Goal: Task Accomplishment & Management: Complete application form

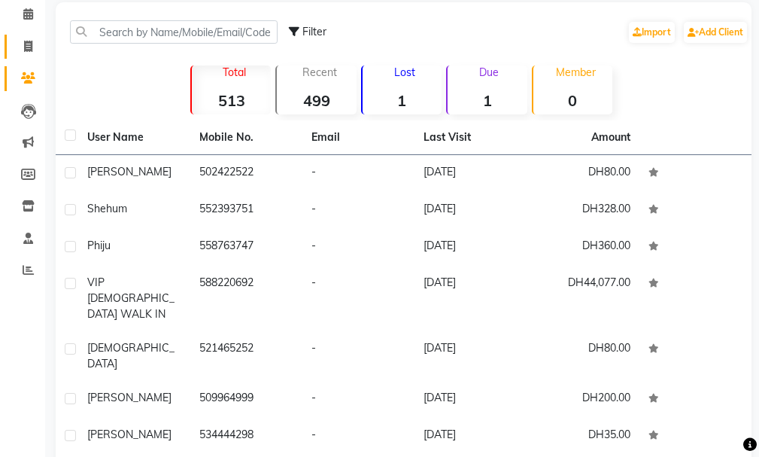
click at [16, 35] on link "Invoice" at bounding box center [23, 47] width 36 height 25
select select "service"
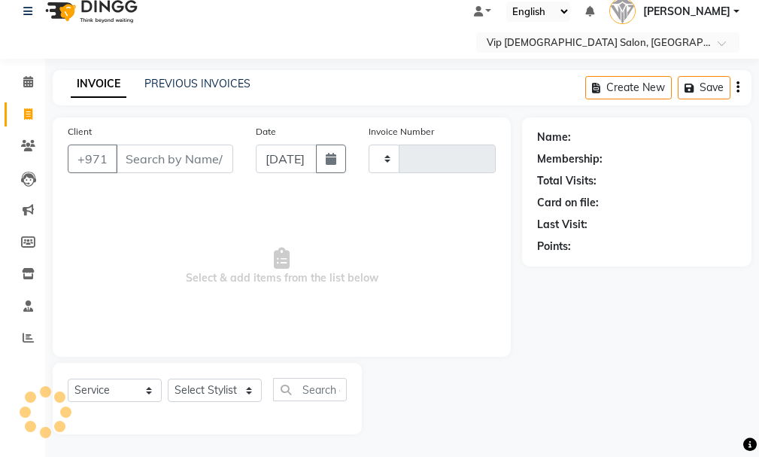
scroll to position [16, 0]
type input "1572"
select select "8415"
click at [157, 156] on input "Client" at bounding box center [174, 158] width 117 height 29
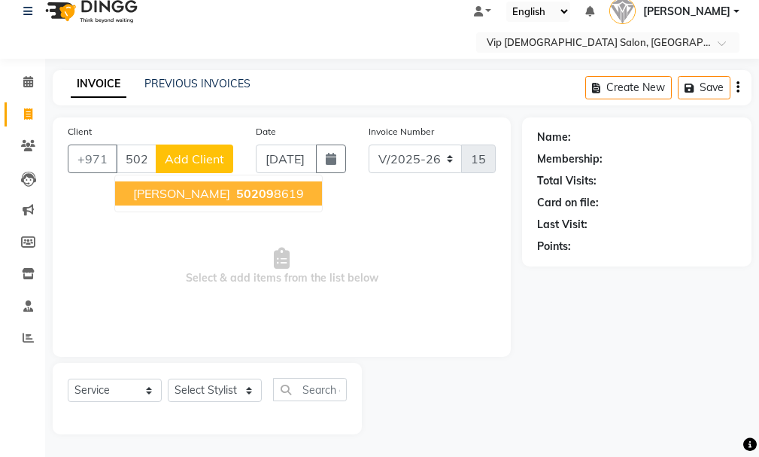
click at [233, 193] on ngb-highlight "50209 8619" at bounding box center [268, 193] width 71 height 15
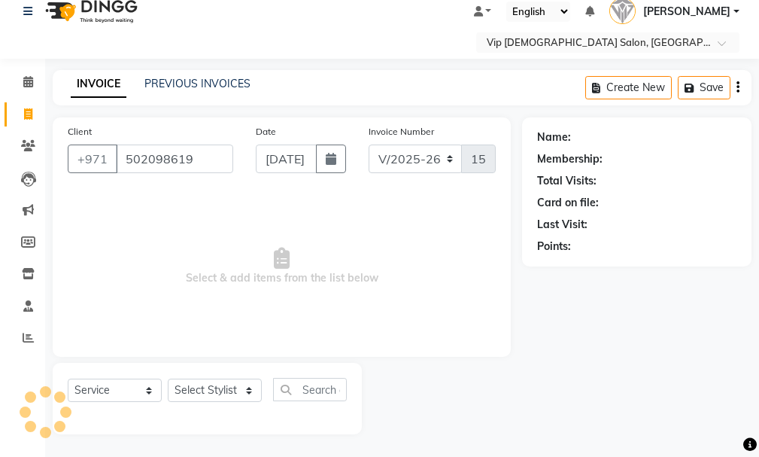
type input "502098619"
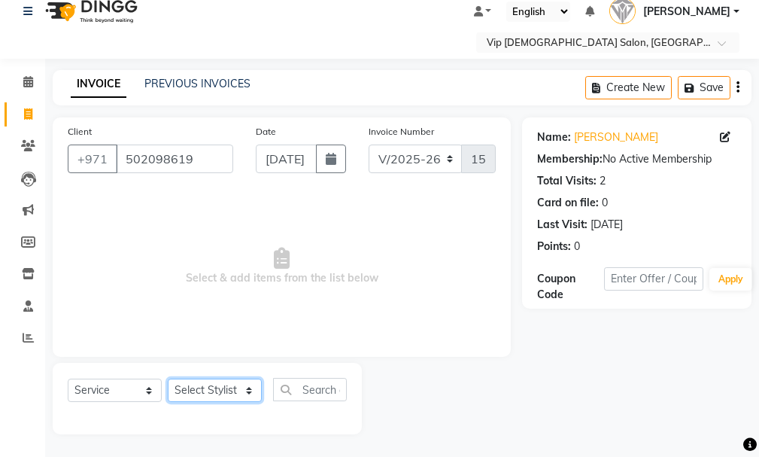
click at [199, 390] on select "Select Stylist Ali [PERSON_NAME] [PERSON_NAME] [PERSON_NAME] Lakhbizi Jairah [P…" at bounding box center [215, 389] width 94 height 23
select select "81363"
click at [168, 378] on select "Select Stylist Ali [PERSON_NAME] [PERSON_NAME] [PERSON_NAME] Lakhbizi Jairah [P…" at bounding box center [215, 389] width 94 height 23
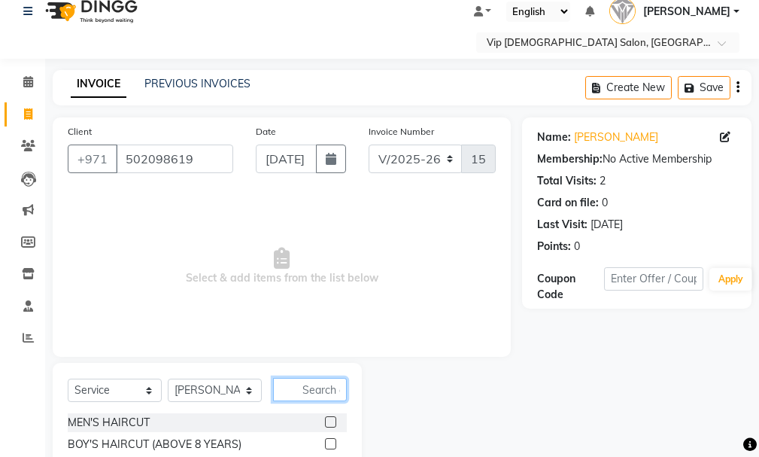
click at [321, 391] on input "text" at bounding box center [310, 389] width 74 height 23
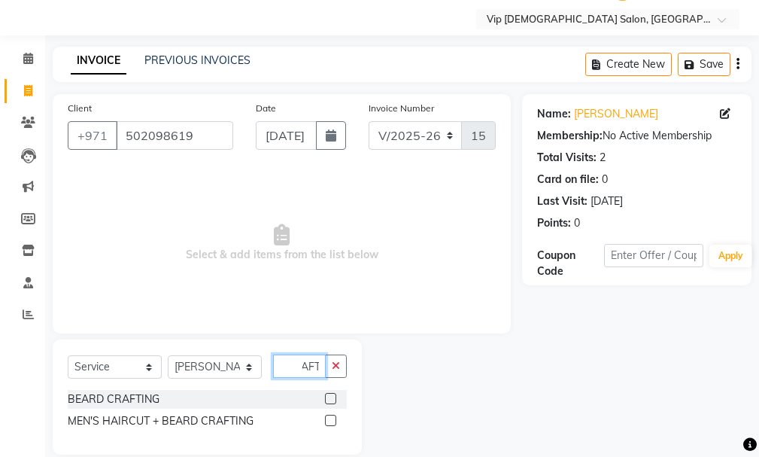
scroll to position [59, 0]
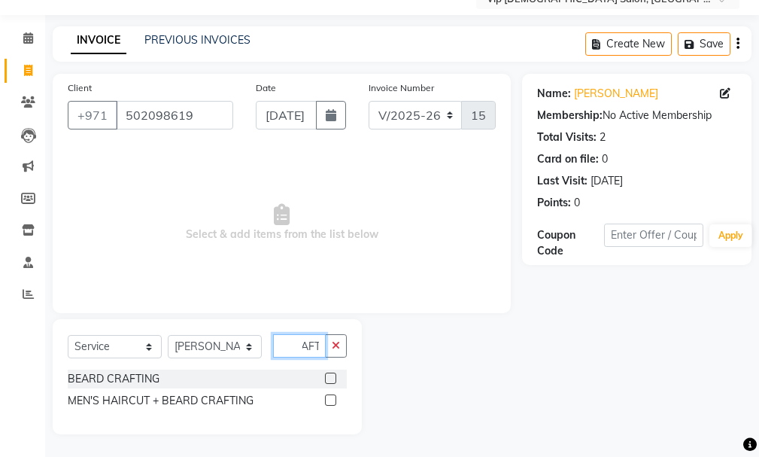
type input "CRAFT"
click at [330, 380] on label at bounding box center [330, 377] width 11 height 11
click at [330, 380] on input "checkbox" at bounding box center [330, 379] width 10 height 10
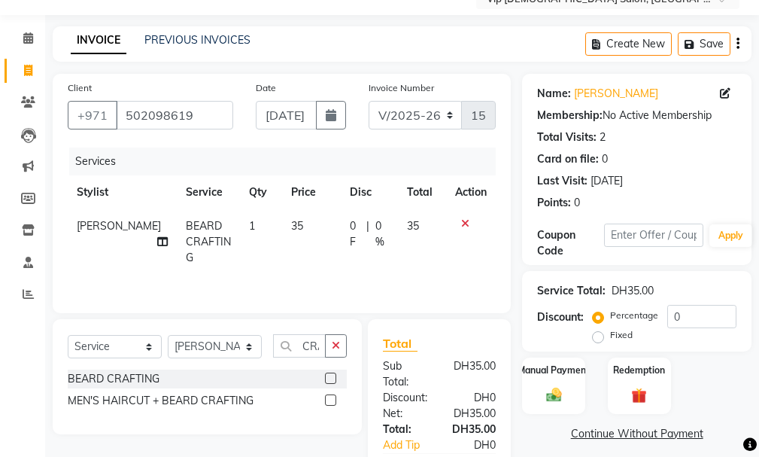
checkbox input "false"
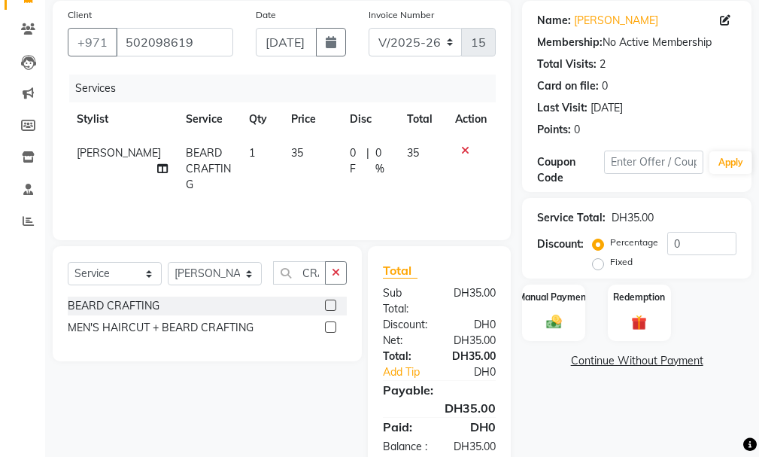
scroll to position [184, 0]
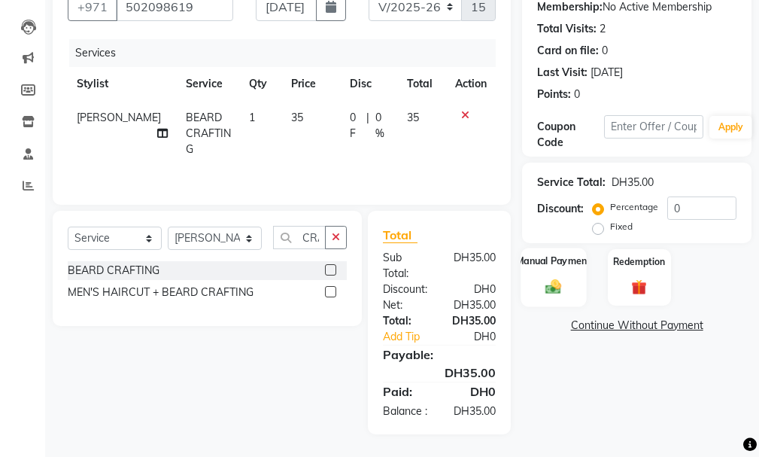
click at [564, 278] on img at bounding box center [554, 287] width 26 height 18
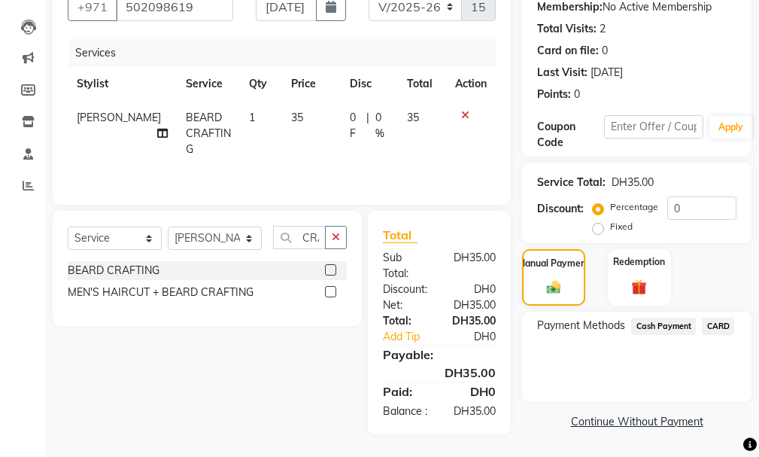
click at [719, 318] on span "CARD" at bounding box center [718, 326] width 32 height 17
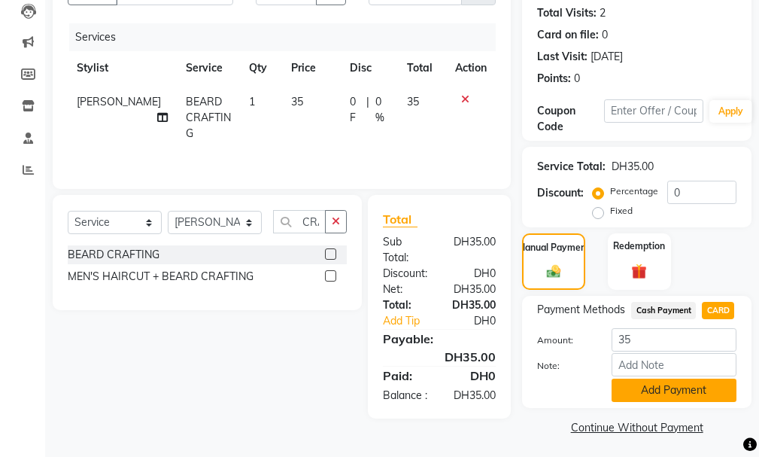
click at [705, 396] on button "Add Payment" at bounding box center [674, 389] width 125 height 23
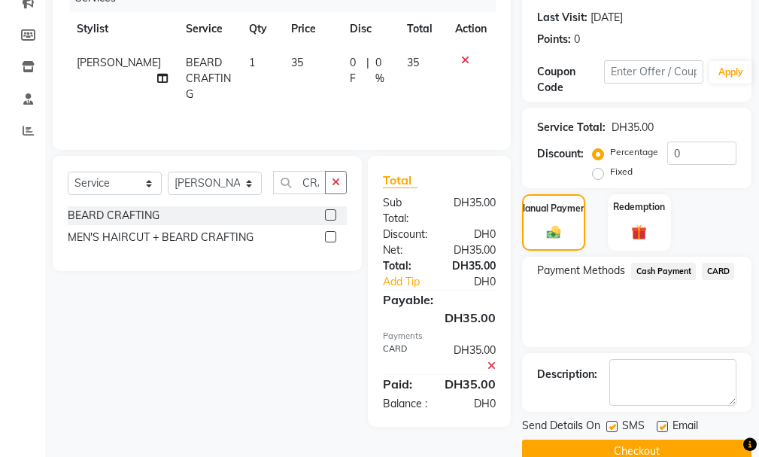
scroll to position [251, 0]
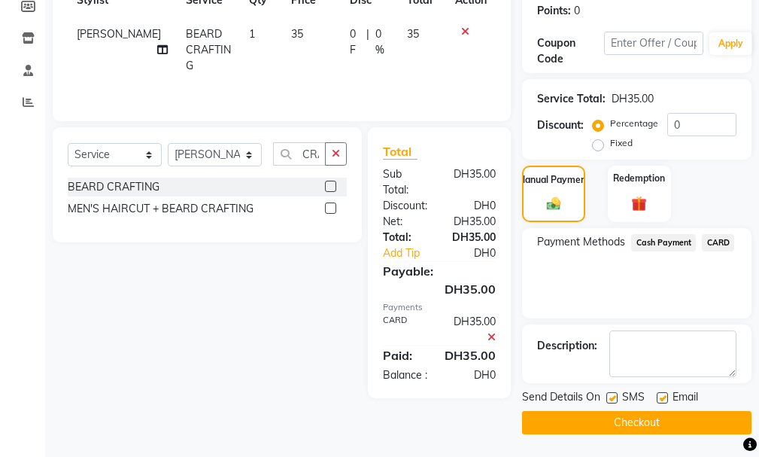
click at [693, 423] on button "Checkout" at bounding box center [636, 422] width 229 height 23
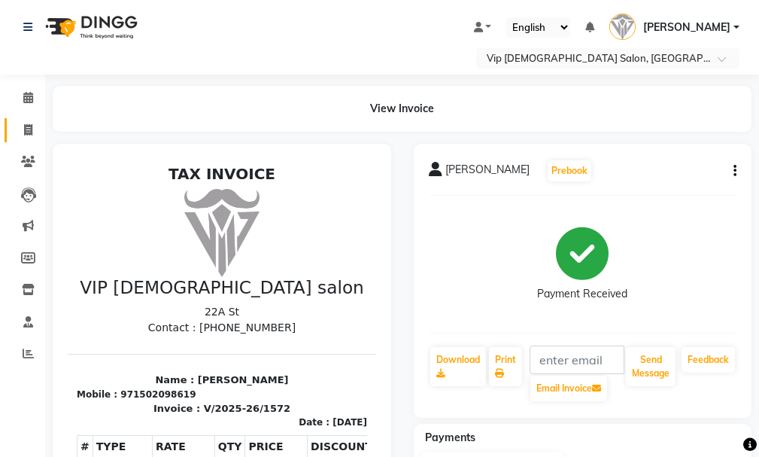
click at [5, 127] on link "Invoice" at bounding box center [23, 130] width 36 height 25
select select "service"
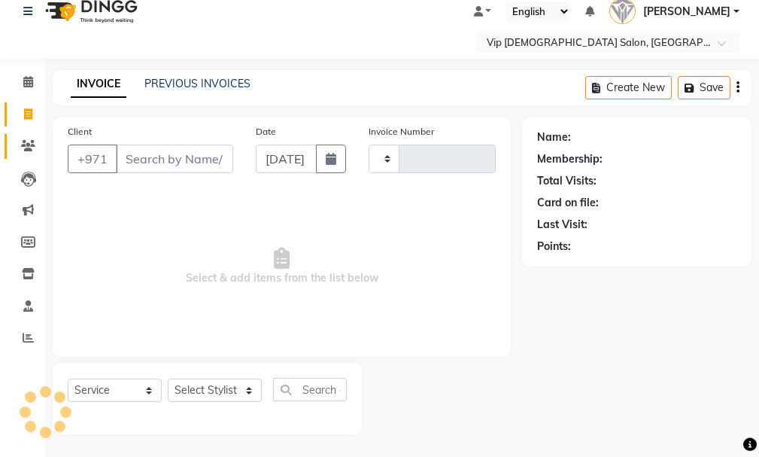
click at [20, 135] on link "Clients" at bounding box center [23, 146] width 36 height 25
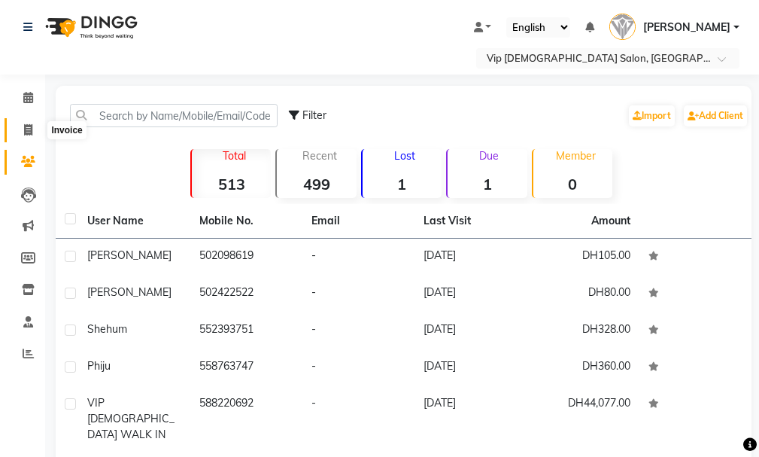
click at [18, 126] on span at bounding box center [28, 130] width 26 height 17
select select "service"
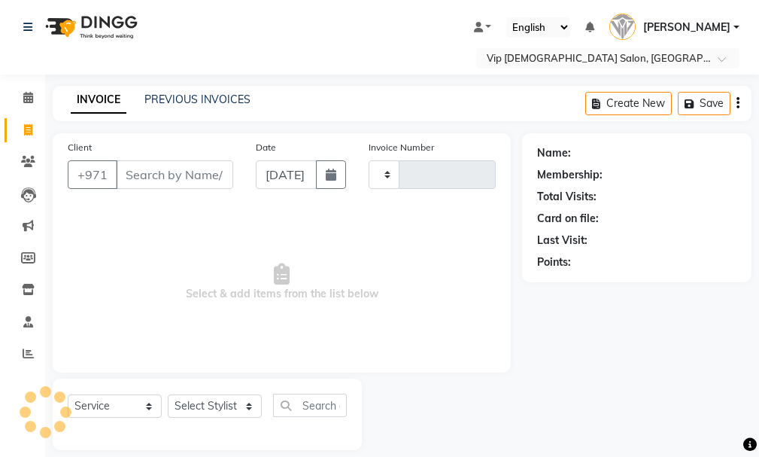
scroll to position [16, 0]
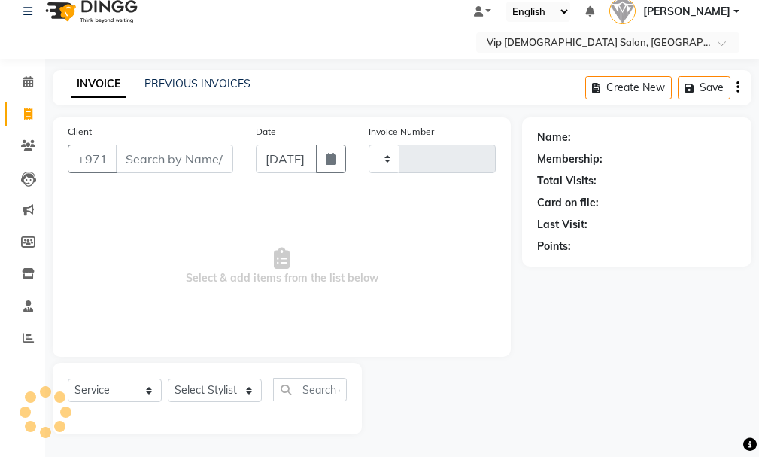
click at [179, 163] on input "Client" at bounding box center [174, 158] width 117 height 29
type input "1573"
select select "8415"
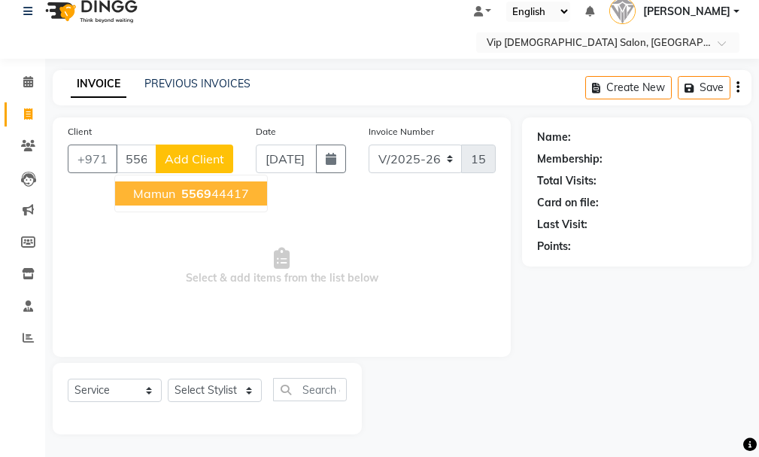
click at [222, 205] on button "Mamun 5569 44417" at bounding box center [191, 193] width 152 height 24
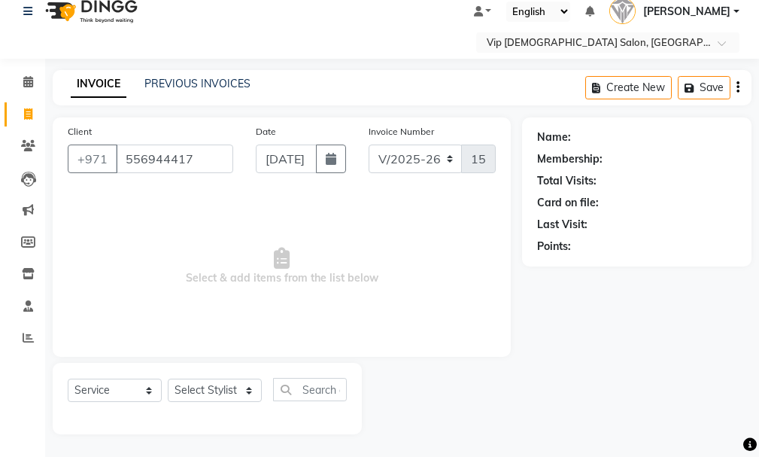
type input "556944417"
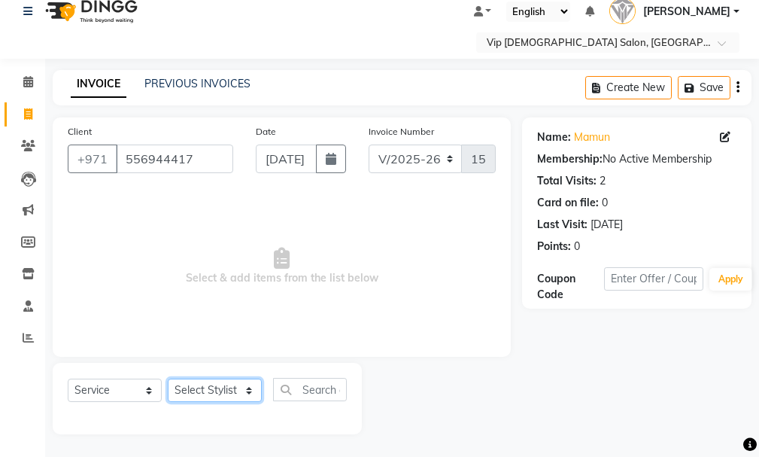
click at [217, 385] on select "Select Stylist Ali [PERSON_NAME] [PERSON_NAME] [PERSON_NAME] Lakhbizi Jairah [P…" at bounding box center [215, 389] width 94 height 23
select select "81363"
click at [168, 378] on select "Select Stylist Ali [PERSON_NAME] [PERSON_NAME] [PERSON_NAME] Lakhbizi Jairah [P…" at bounding box center [215, 389] width 94 height 23
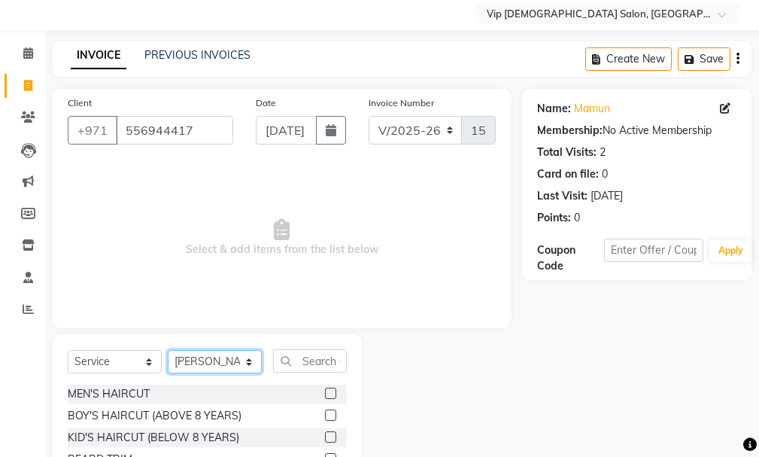
scroll to position [47, 0]
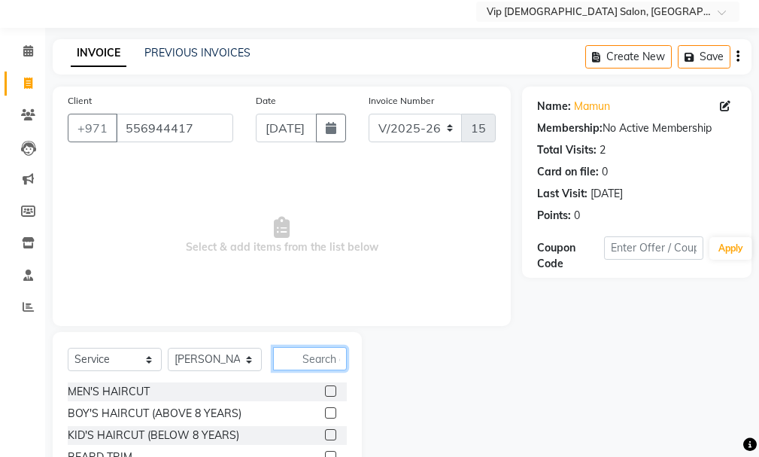
click at [293, 353] on input "text" at bounding box center [310, 358] width 74 height 23
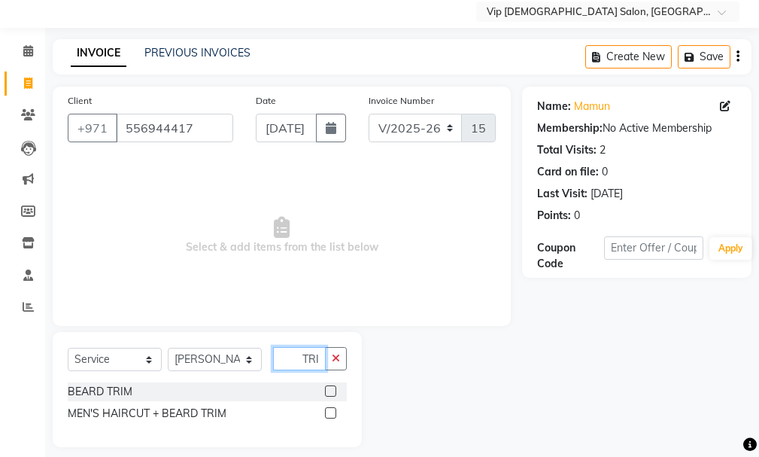
scroll to position [0, 8]
type input "TRIM"
click at [338, 389] on div at bounding box center [336, 391] width 22 height 19
click at [335, 394] on label at bounding box center [330, 390] width 11 height 11
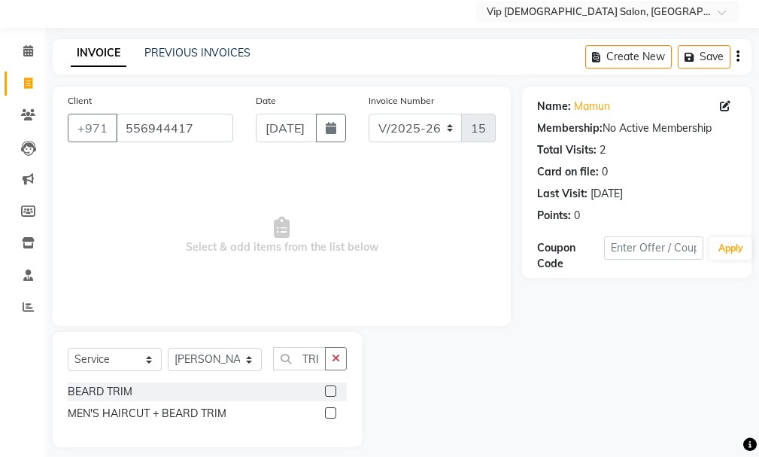
click at [335, 394] on input "checkbox" at bounding box center [330, 392] width 10 height 10
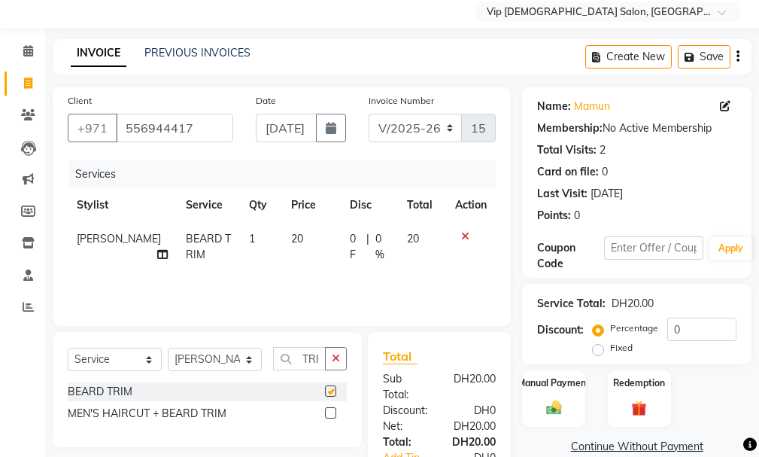
checkbox input "false"
click at [192, 134] on input "556944417" at bounding box center [174, 128] width 117 height 29
click at [199, 136] on input "556944417" at bounding box center [174, 128] width 117 height 29
click at [42, 84] on li "Invoice" at bounding box center [22, 84] width 45 height 32
click at [35, 96] on li "Invoice" at bounding box center [22, 84] width 45 height 32
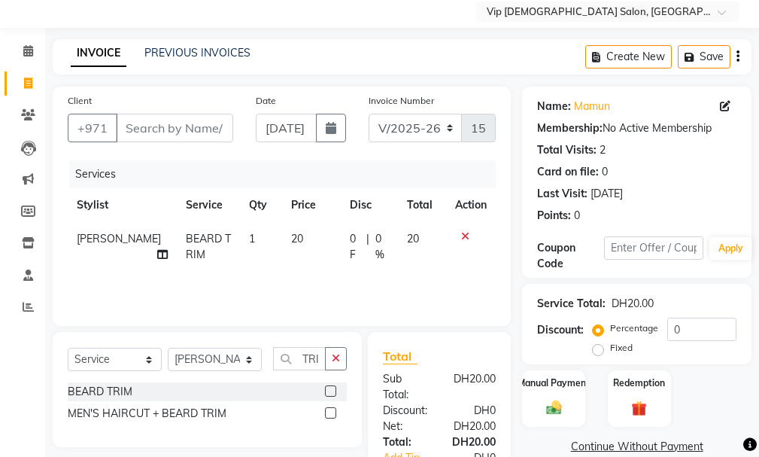
click at [26, 83] on icon at bounding box center [28, 82] width 8 height 11
select select "service"
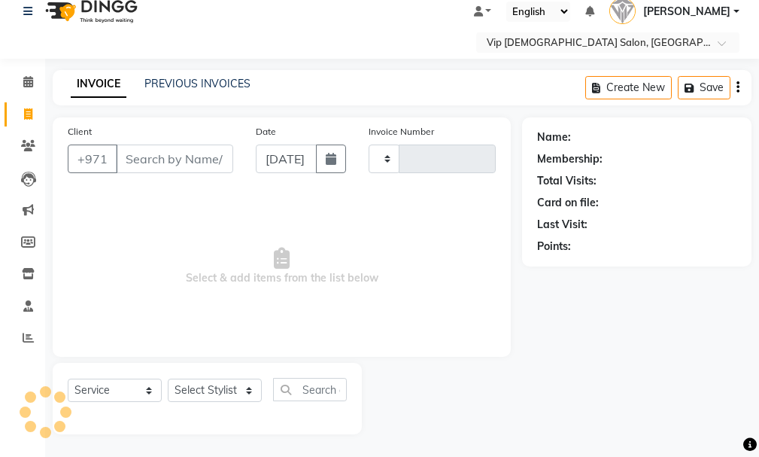
type input "1573"
select select "8415"
click at [187, 140] on div "Client +971" at bounding box center [150, 154] width 188 height 62
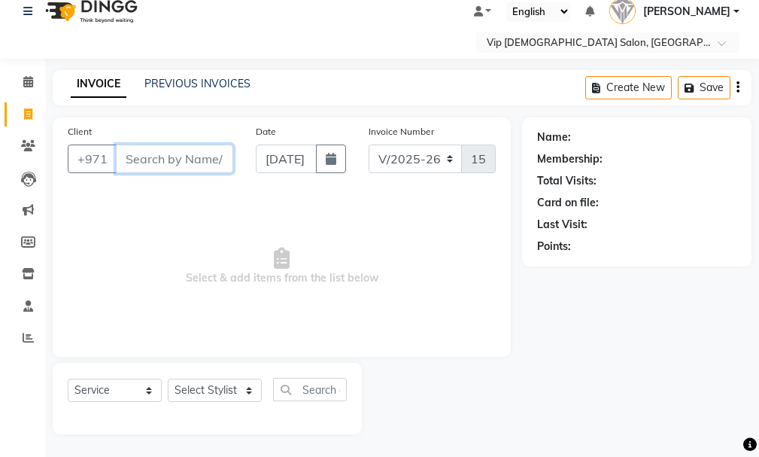
click at [153, 171] on input "Client" at bounding box center [174, 158] width 117 height 29
paste input "556944417"
type input "556944417"
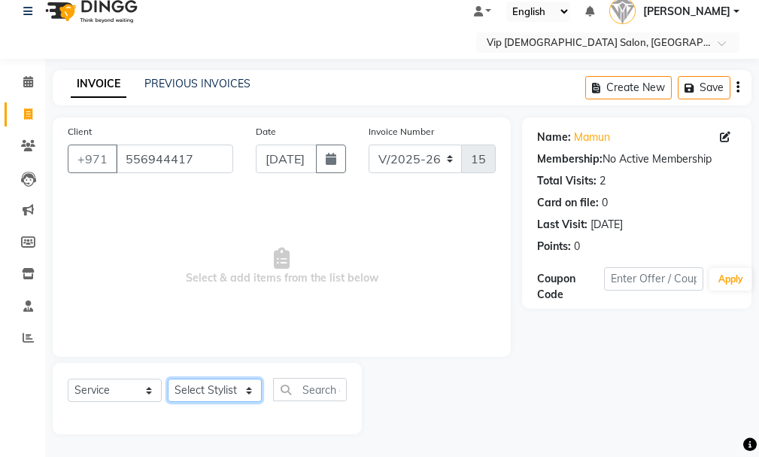
click at [201, 398] on select "Select Stylist Ali [PERSON_NAME] [PERSON_NAME] [PERSON_NAME] Lakhbizi Jairah [P…" at bounding box center [215, 389] width 94 height 23
select select "81363"
click at [168, 378] on select "Select Stylist Ali [PERSON_NAME] [PERSON_NAME] [PERSON_NAME] Lakhbizi Jairah [P…" at bounding box center [215, 389] width 94 height 23
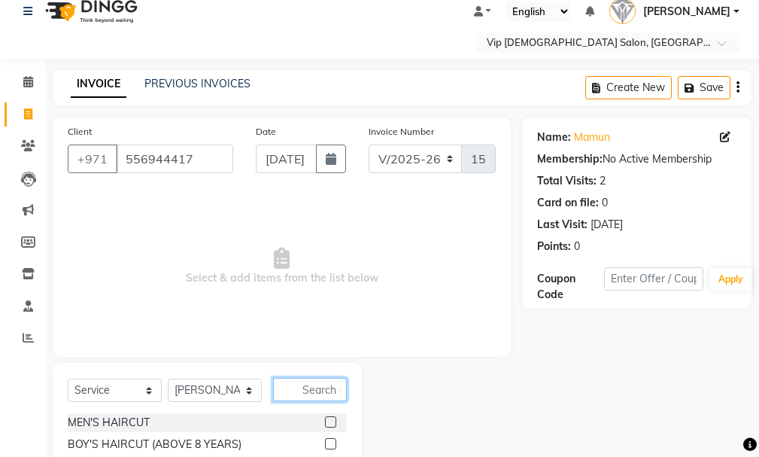
click at [318, 386] on input "text" at bounding box center [310, 389] width 74 height 23
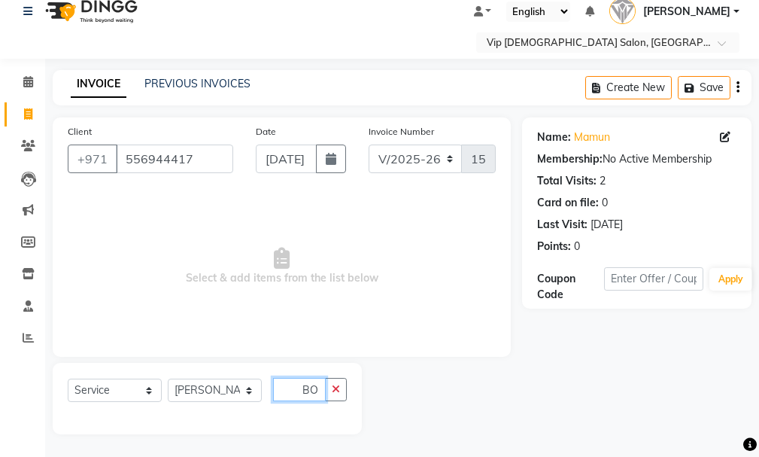
scroll to position [0, 0]
type input "B"
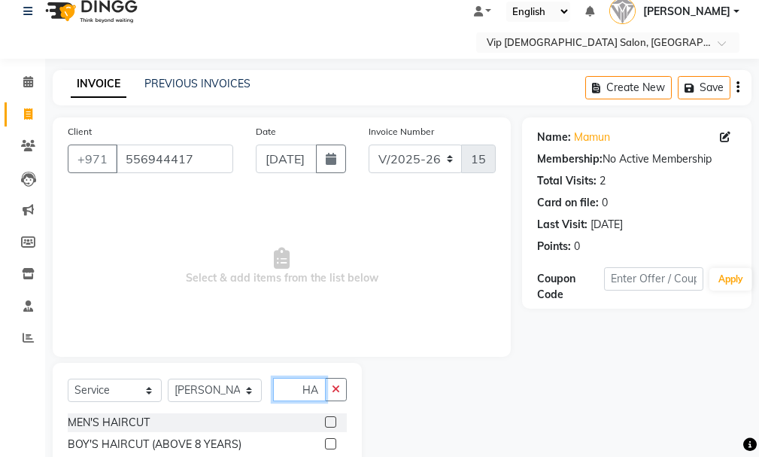
type input "H"
type input "DRY"
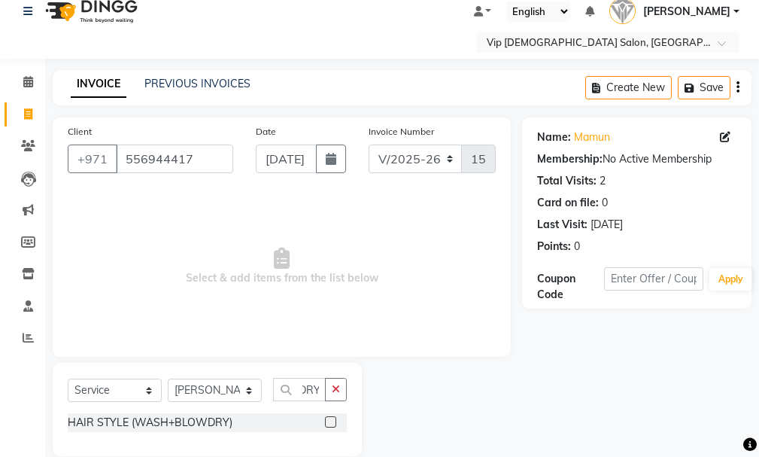
click at [332, 420] on label at bounding box center [330, 421] width 11 height 11
click at [332, 420] on input "checkbox" at bounding box center [330, 423] width 10 height 10
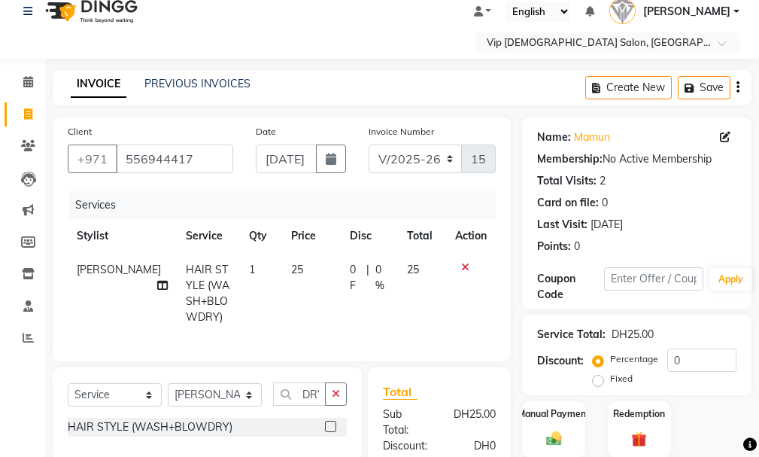
checkbox input "false"
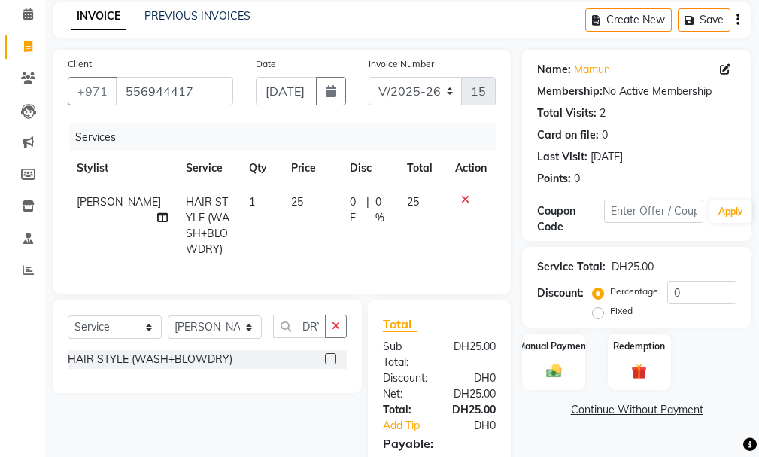
scroll to position [163, 0]
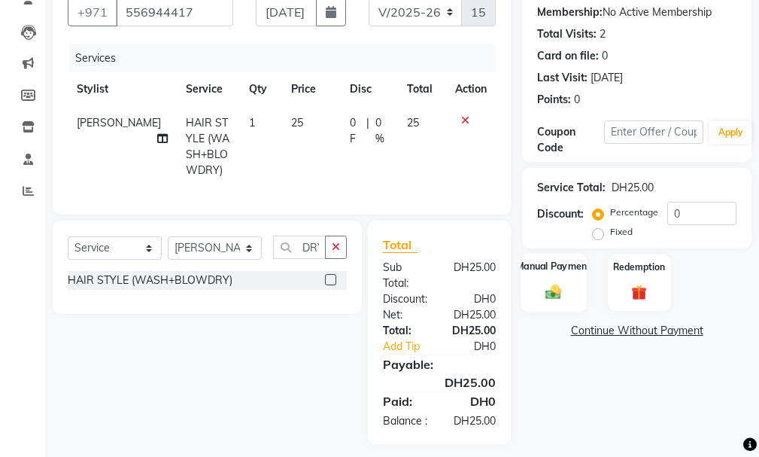
click at [553, 293] on img at bounding box center [554, 292] width 26 height 18
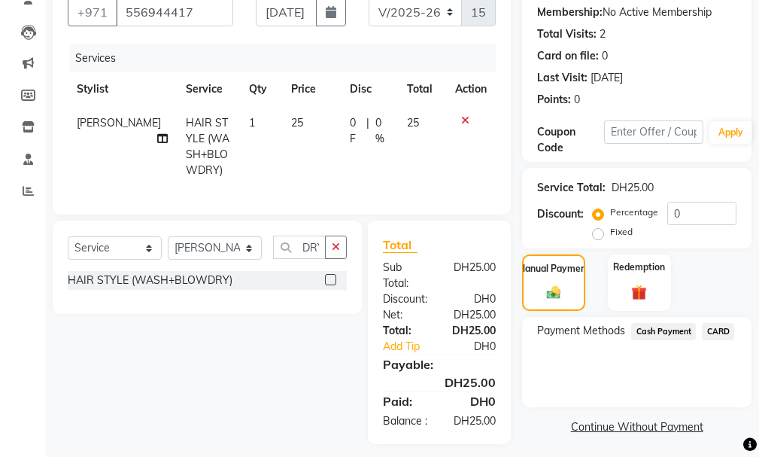
click at [716, 332] on span "CARD" at bounding box center [718, 331] width 32 height 17
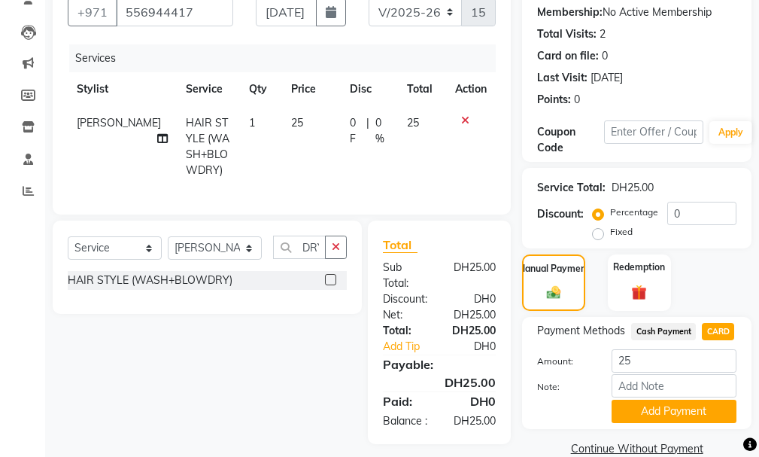
drag, startPoint x: 759, startPoint y: 408, endPoint x: 763, endPoint y: 429, distance: 21.4
click at [758, 294] on html "Select Location × Vip [DEMOGRAPHIC_DATA] Salon, Hor Al Anz East Default Panel M…" at bounding box center [379, 65] width 759 height 457
drag, startPoint x: 758, startPoint y: 403, endPoint x: 746, endPoint y: 432, distance: 32.0
click at [746, 432] on div "Name: Mamun Membership: No Active Membership Total Visits: 2 Card on file: 0 La…" at bounding box center [642, 215] width 241 height 489
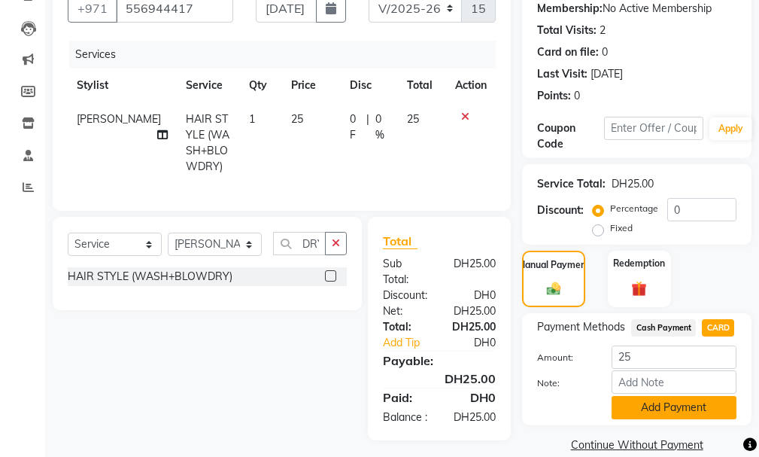
click at [698, 408] on button "Add Payment" at bounding box center [674, 407] width 125 height 23
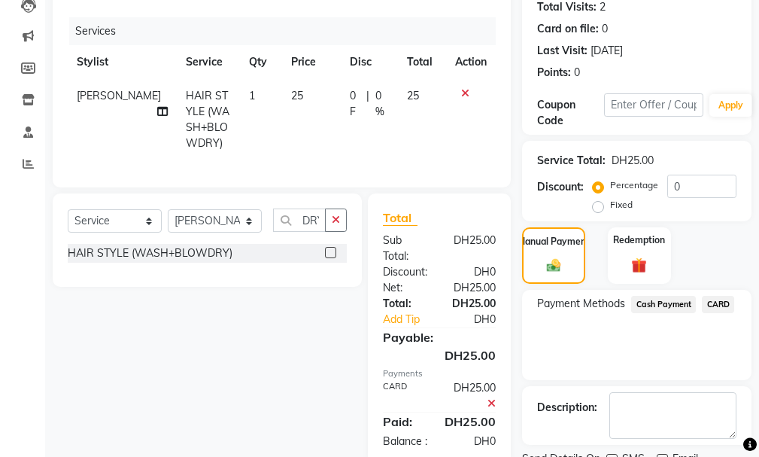
scroll to position [251, 0]
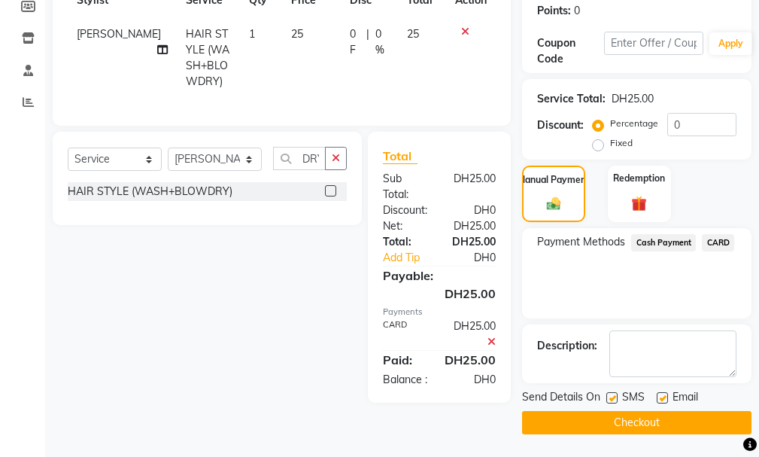
click at [686, 424] on button "Checkout" at bounding box center [636, 422] width 229 height 23
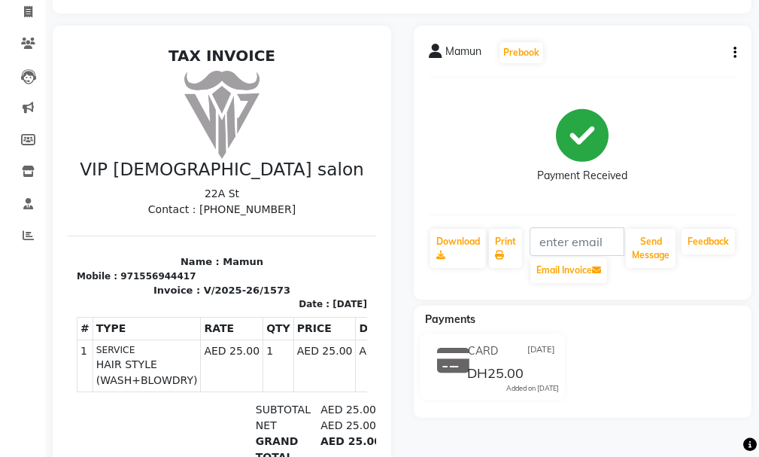
scroll to position [138, 0]
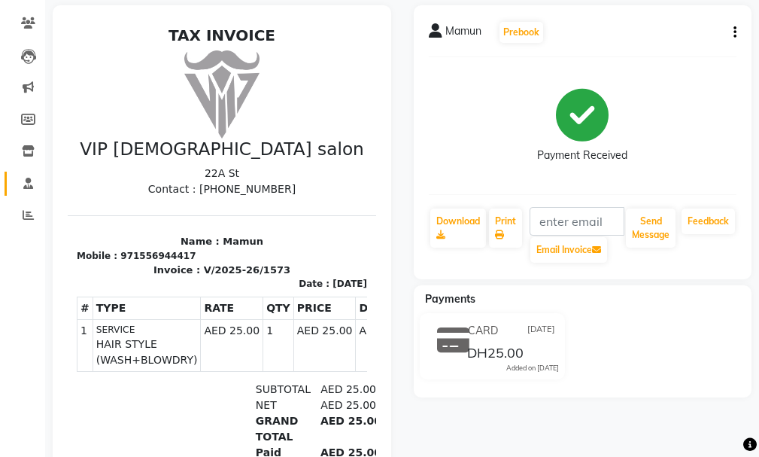
click at [22, 189] on span at bounding box center [28, 183] width 26 height 17
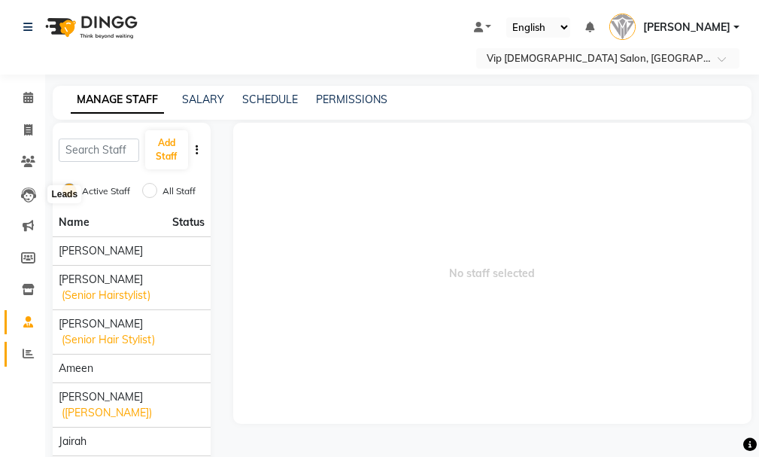
click at [24, 348] on icon at bounding box center [28, 353] width 11 height 11
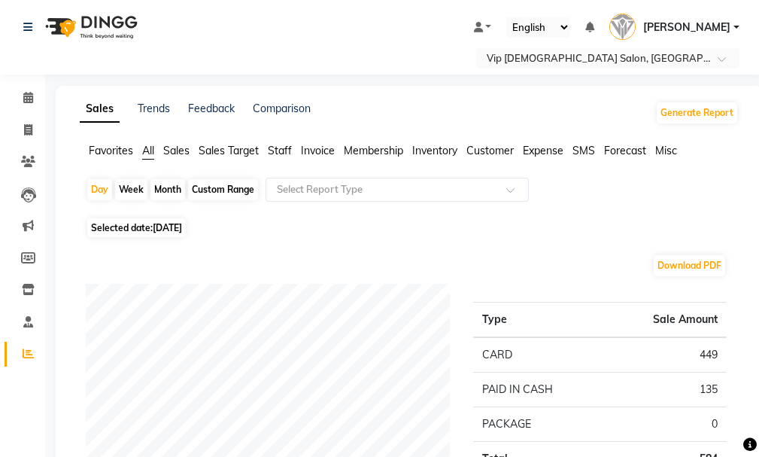
scroll to position [400, 0]
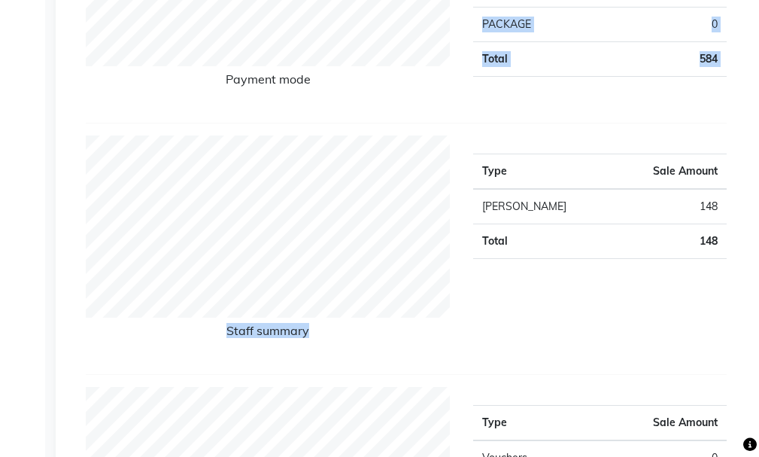
drag, startPoint x: 756, startPoint y: 132, endPoint x: 752, endPoint y: 92, distance: 40.1
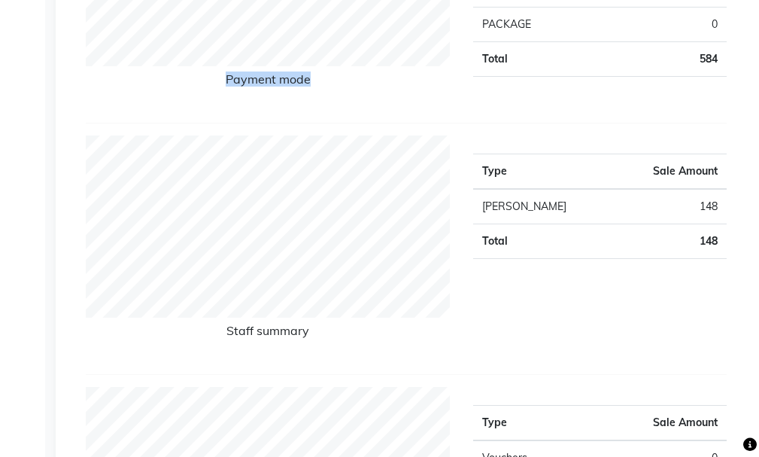
drag, startPoint x: 755, startPoint y: 116, endPoint x: 761, endPoint y: 77, distance: 38.8
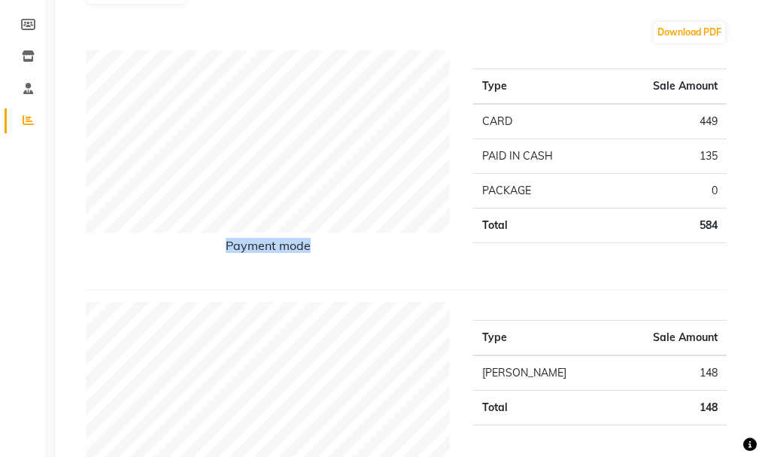
scroll to position [161, 0]
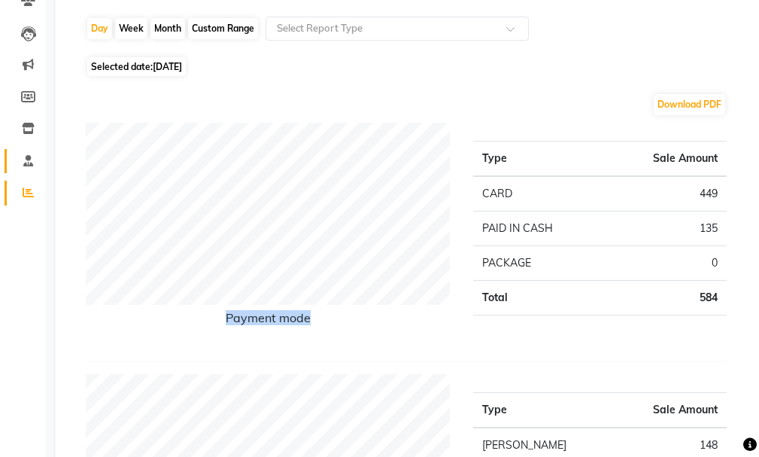
click at [32, 149] on link "Staff" at bounding box center [23, 161] width 36 height 25
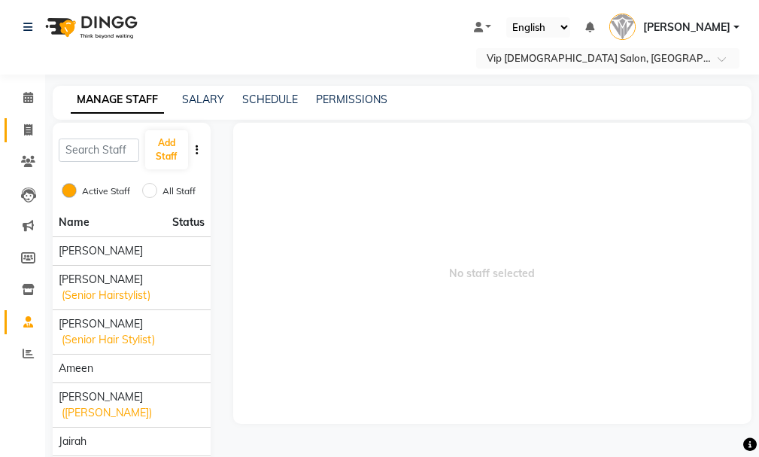
click at [25, 141] on link "Invoice" at bounding box center [23, 130] width 36 height 25
select select "service"
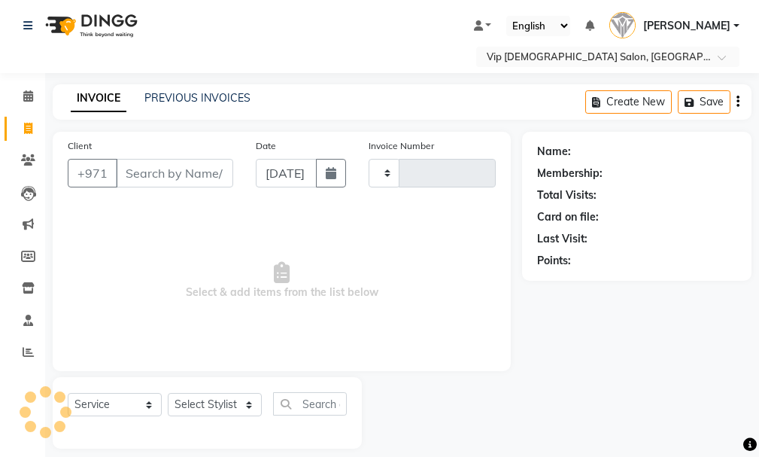
type input "1574"
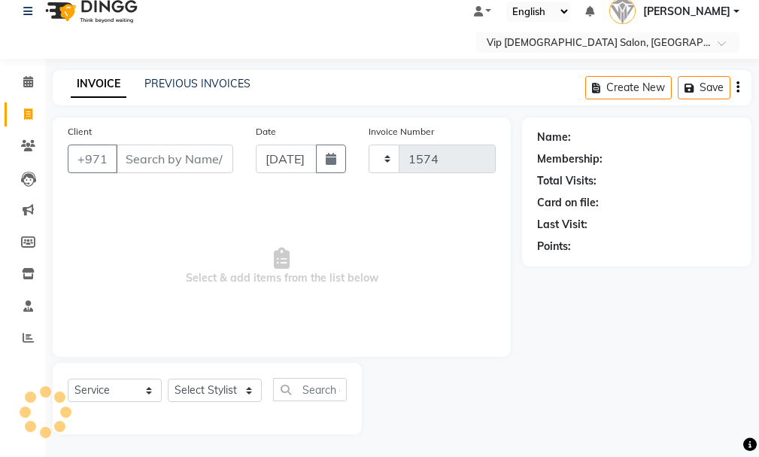
select select "8415"
